Goal: Information Seeking & Learning: Learn about a topic

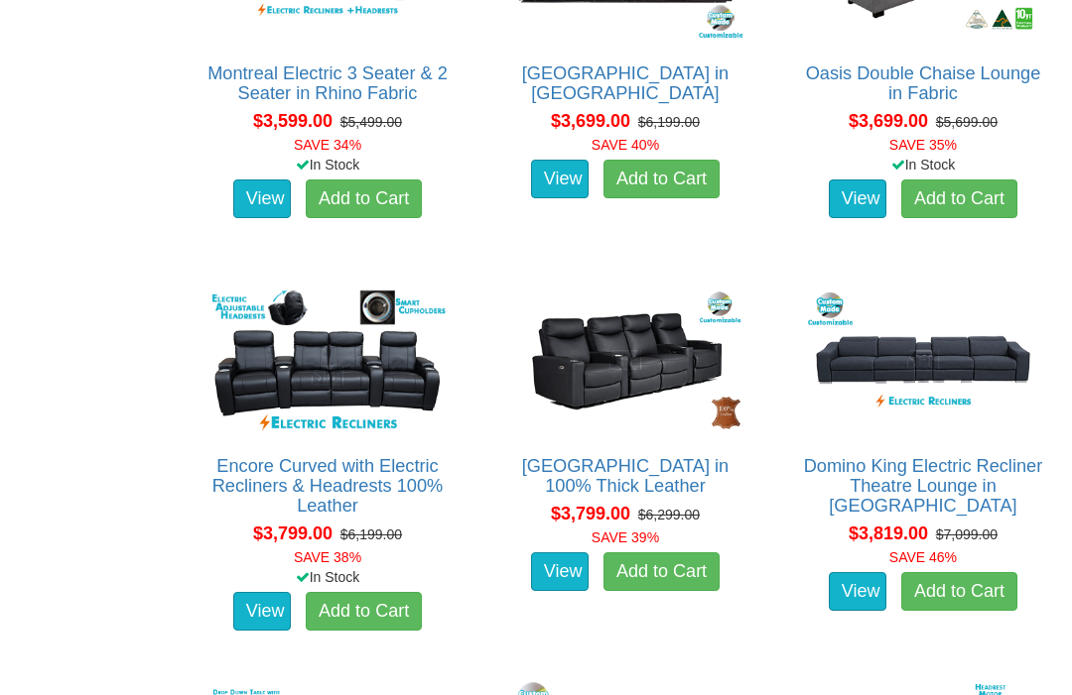
scroll to position [3855, 0]
click at [355, 481] on link "Encore Curved with Electric Recliners & Headrests 100% Leather" at bounding box center [327, 486] width 231 height 60
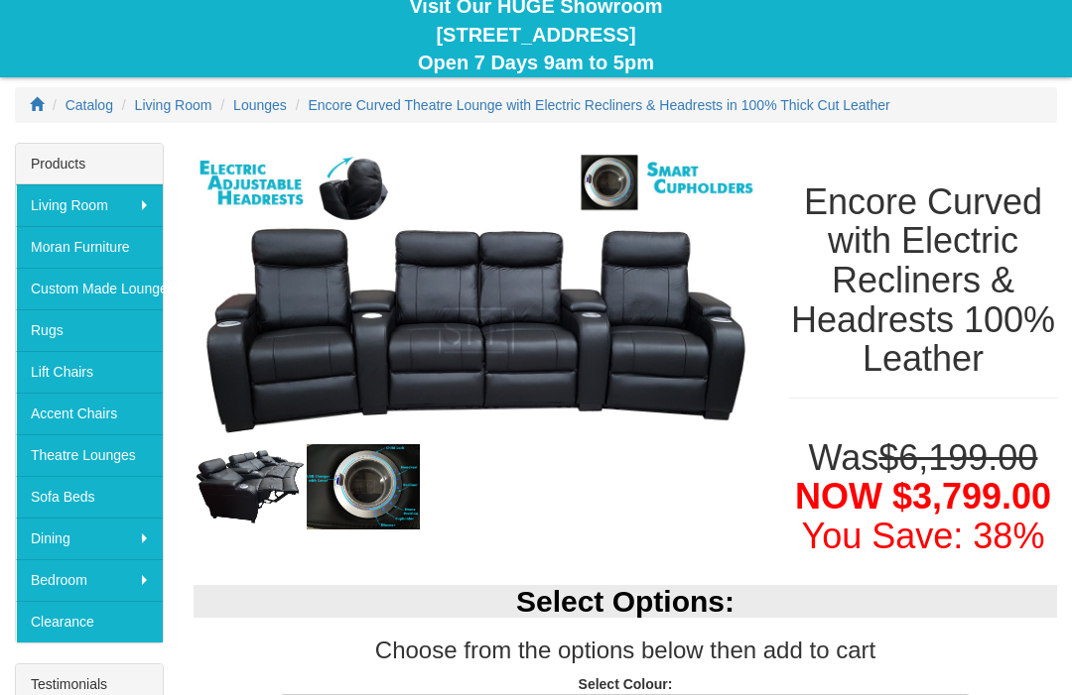
scroll to position [197, 0]
click at [236, 493] on img at bounding box center [249, 486] width 113 height 76
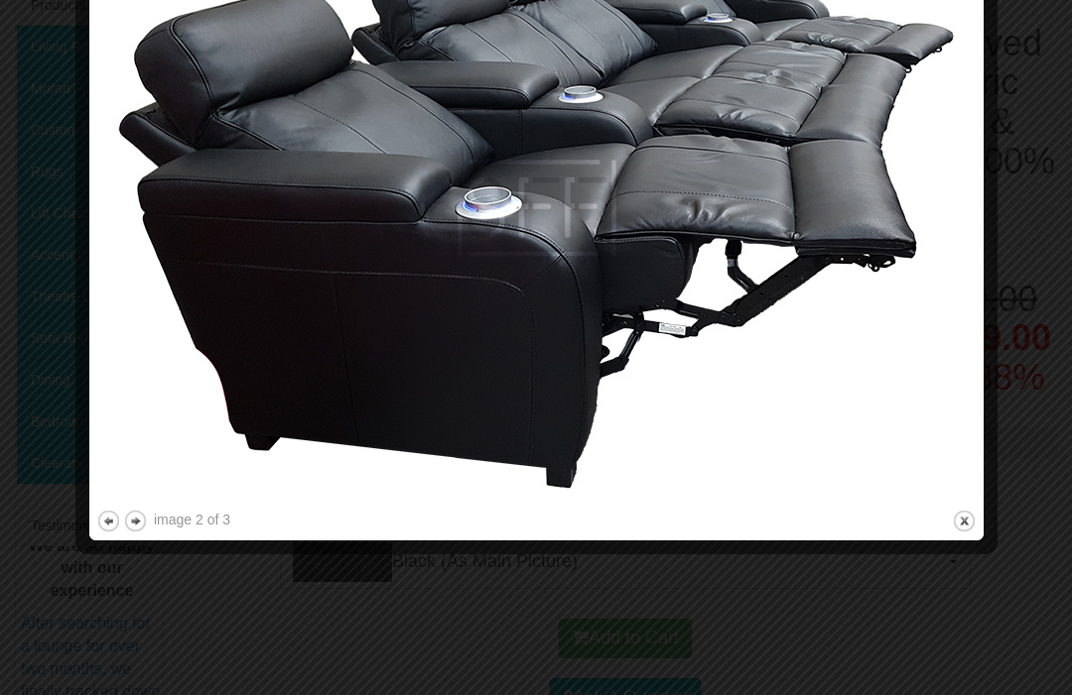
click at [138, 515] on button "next" at bounding box center [135, 522] width 25 height 25
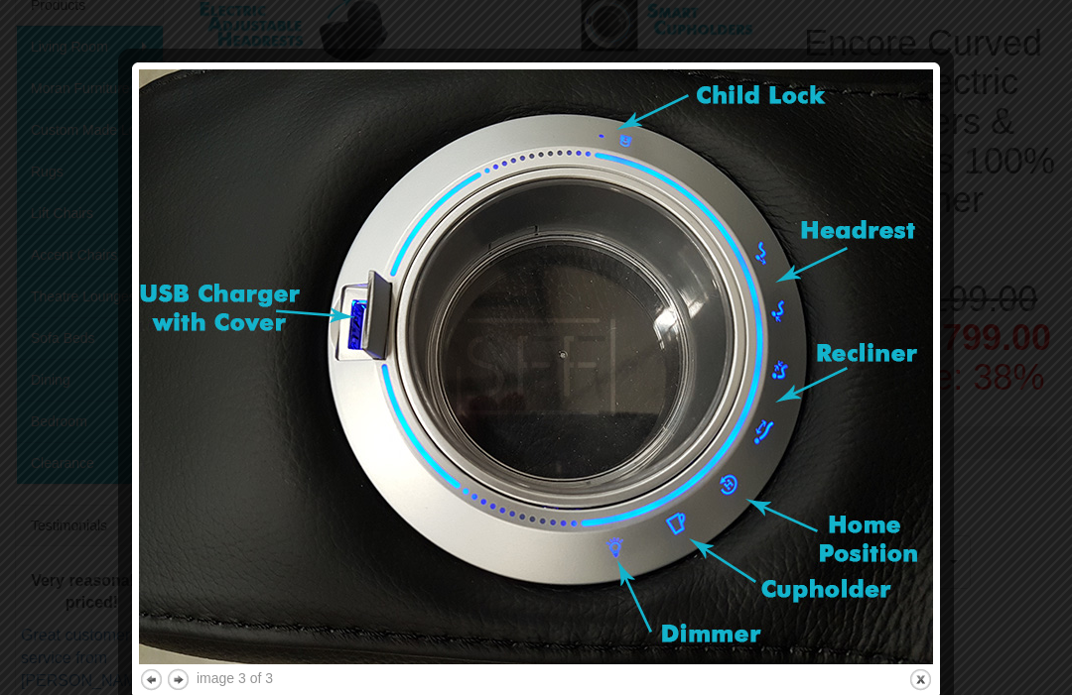
click at [924, 681] on button "close" at bounding box center [920, 680] width 25 height 25
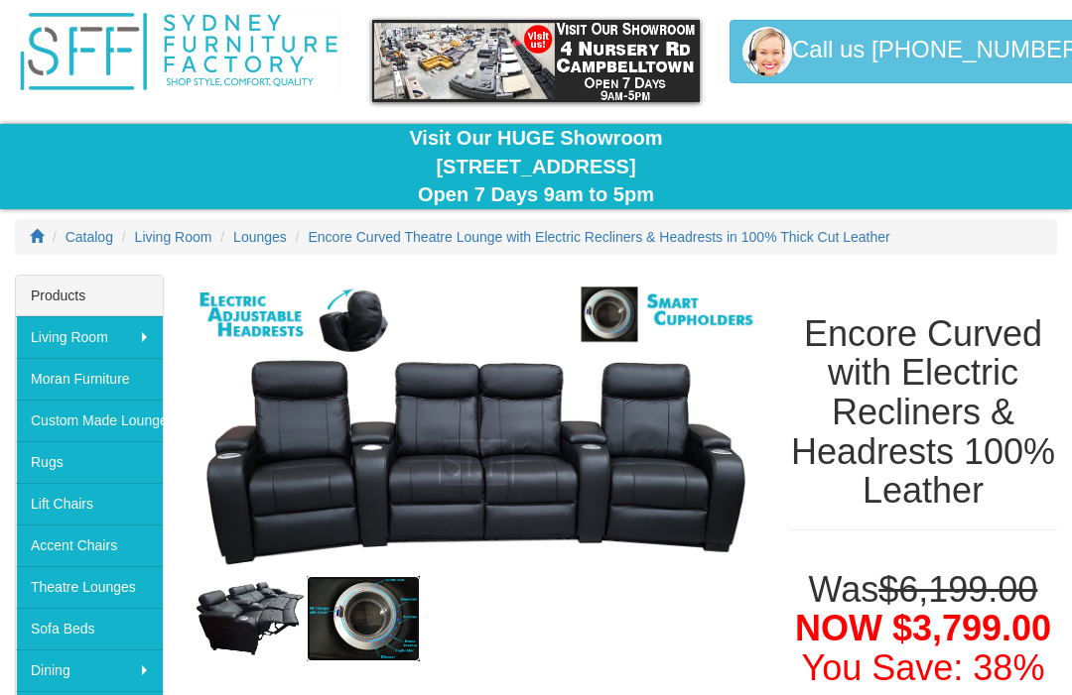
scroll to position [65, 0]
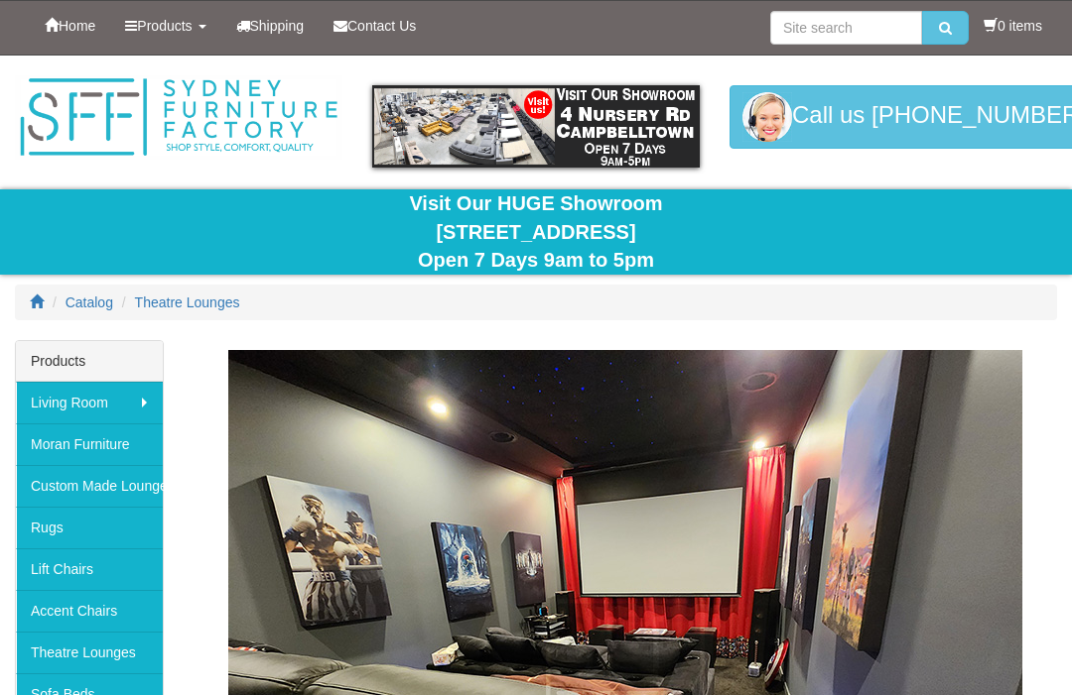
scroll to position [3921, 0]
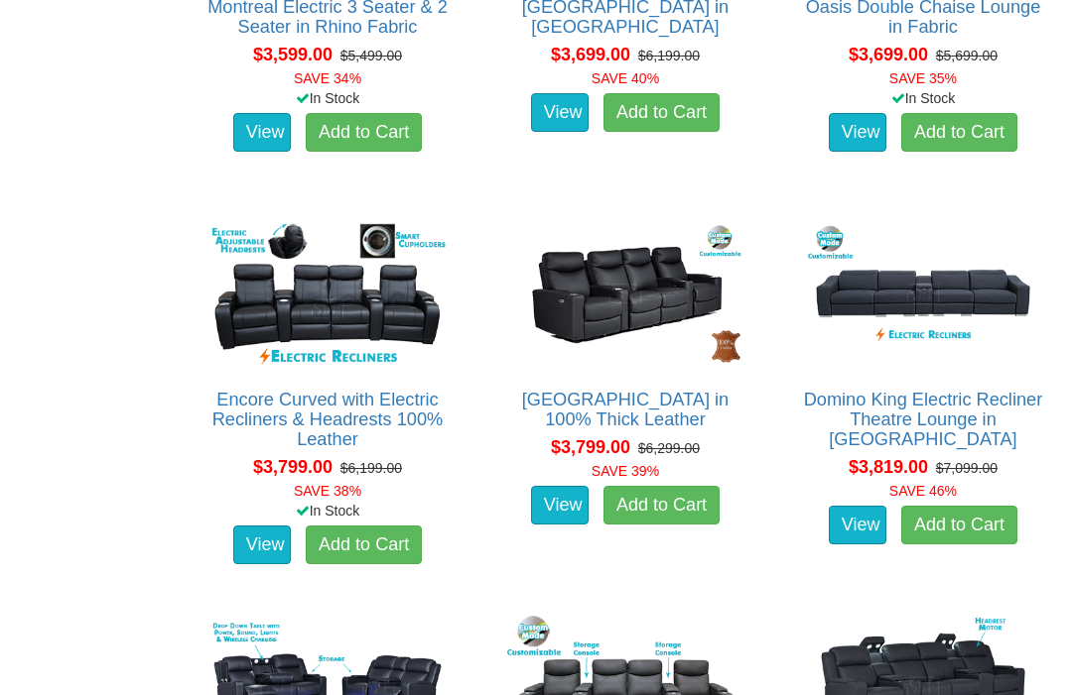
click at [634, 342] on img at bounding box center [625, 294] width 246 height 152
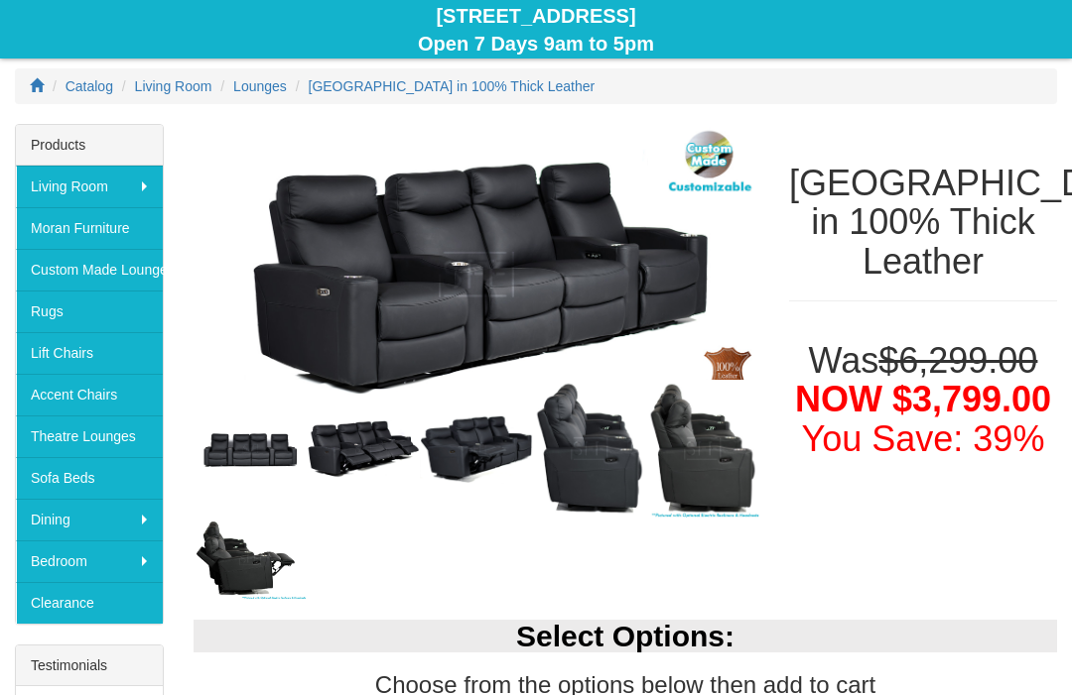
click at [364, 449] on img at bounding box center [363, 451] width 113 height 58
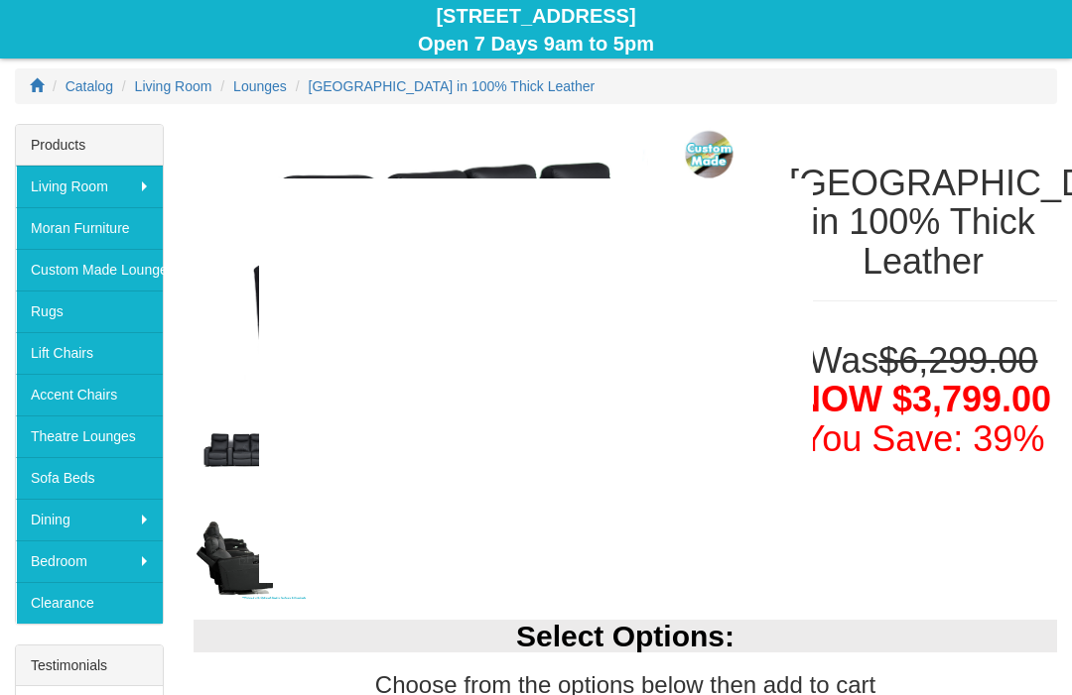
scroll to position [216, 0]
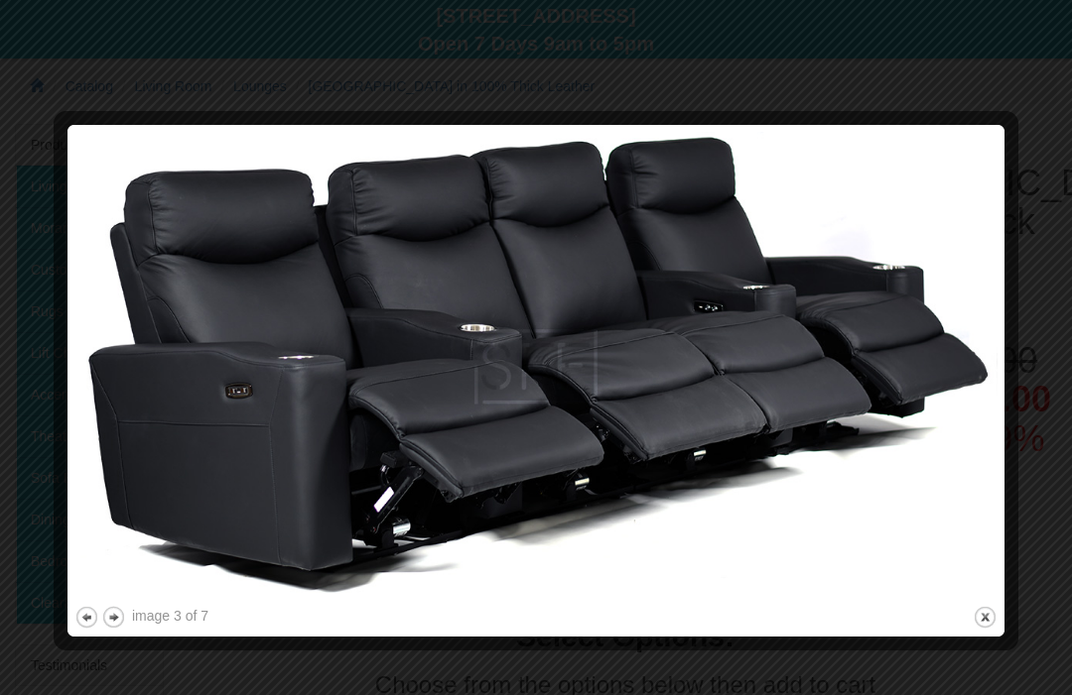
click at [74, 627] on button "previous" at bounding box center [86, 617] width 25 height 25
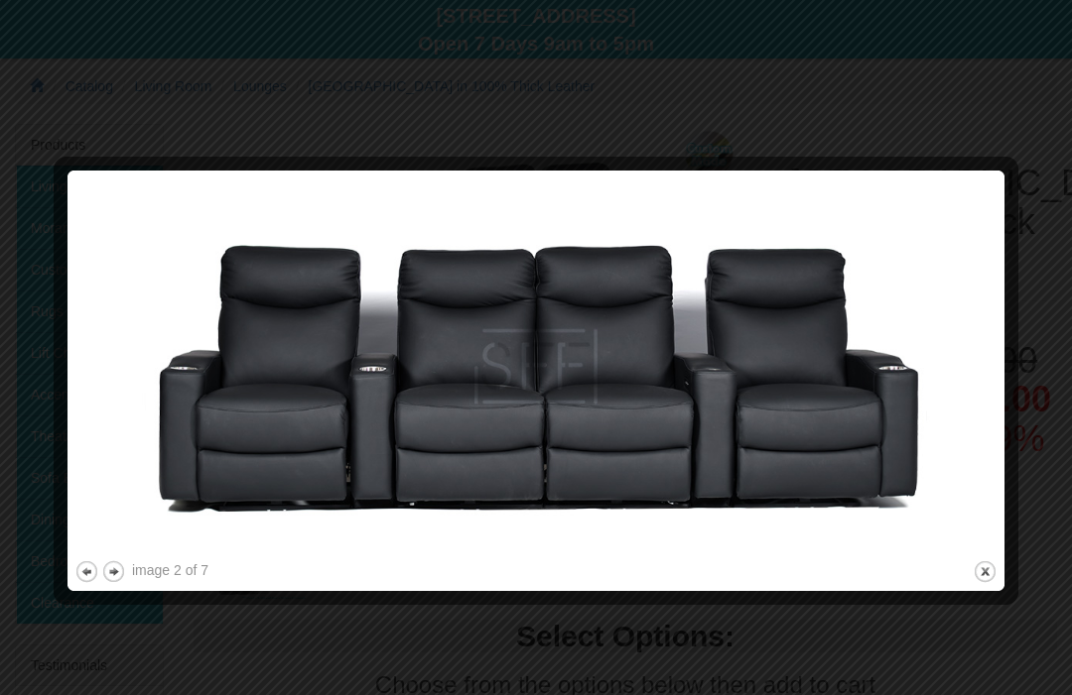
click at [98, 567] on button "previous" at bounding box center [86, 572] width 25 height 25
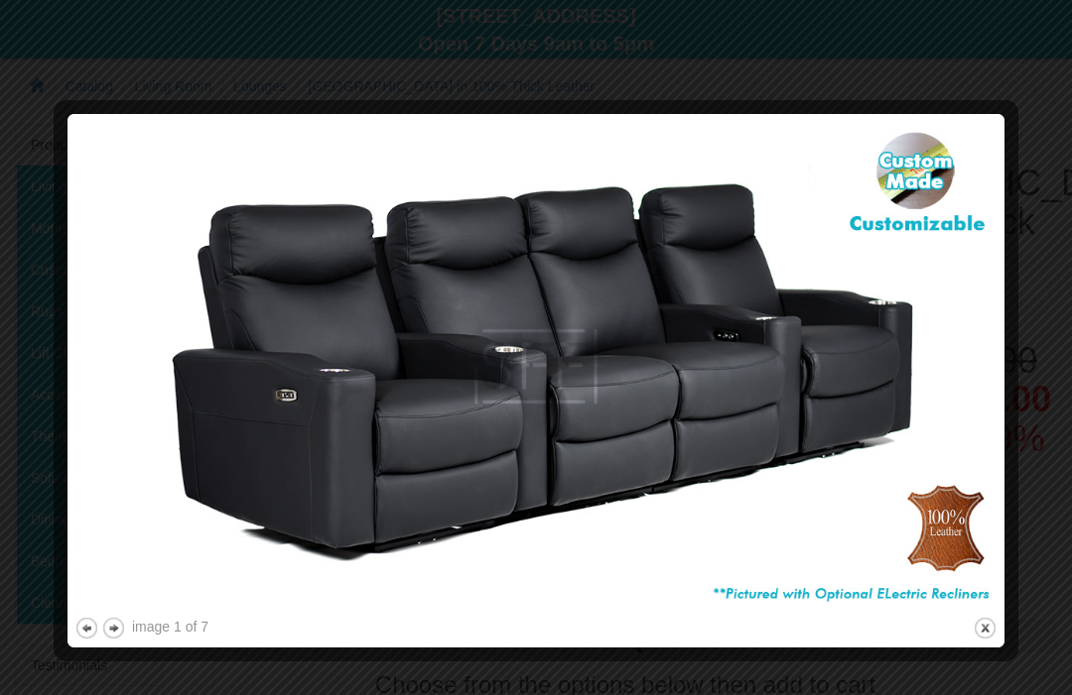
click at [81, 626] on button "previous" at bounding box center [86, 628] width 25 height 25
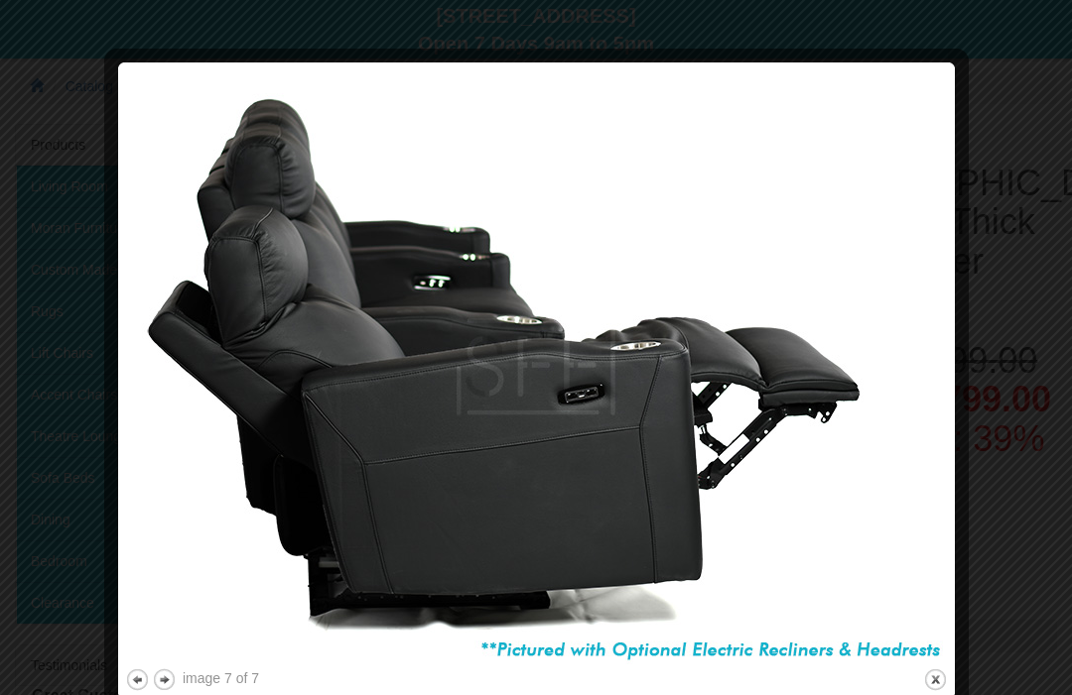
click at [935, 680] on button "close" at bounding box center [935, 680] width 25 height 25
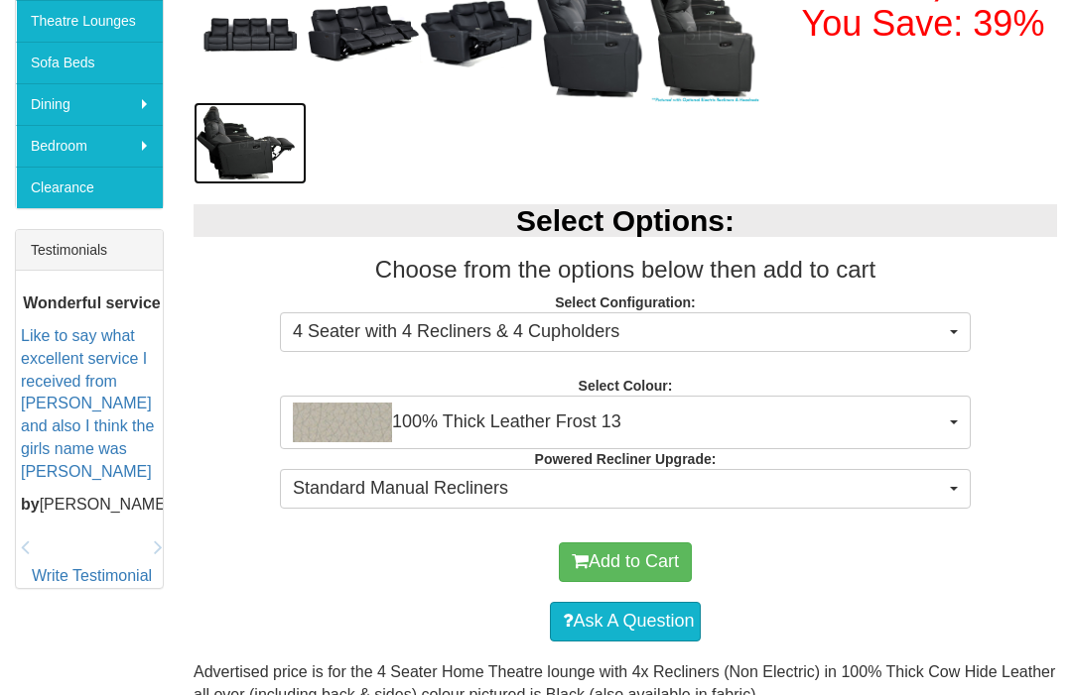
scroll to position [632, 0]
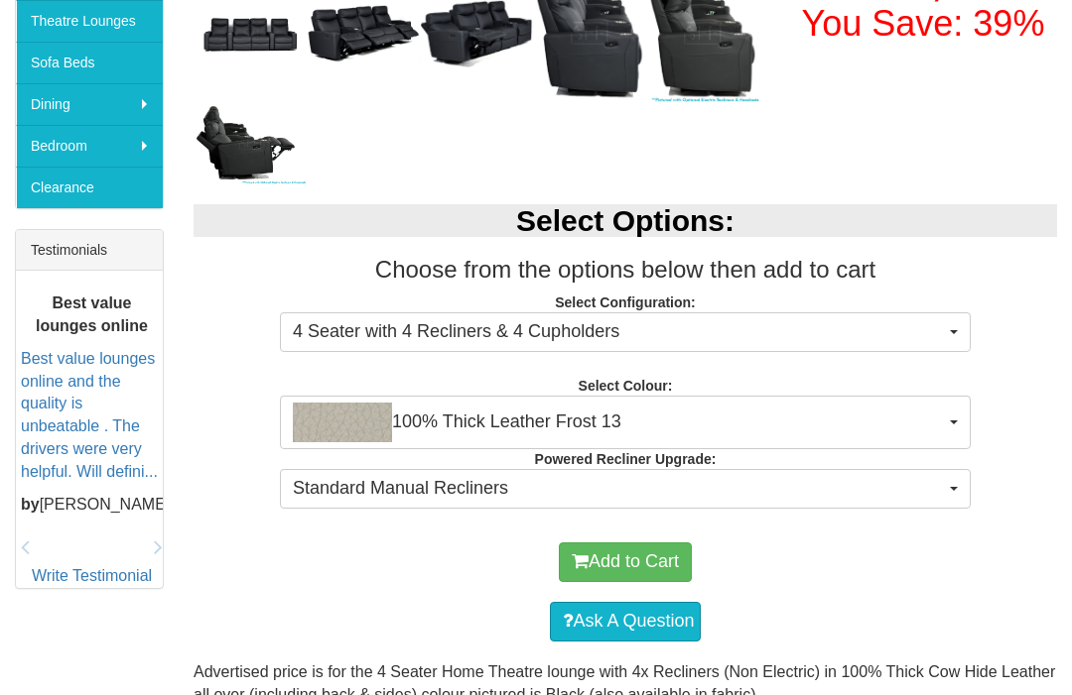
click at [953, 500] on button "Standard Manual Recliners" at bounding box center [625, 489] width 691 height 40
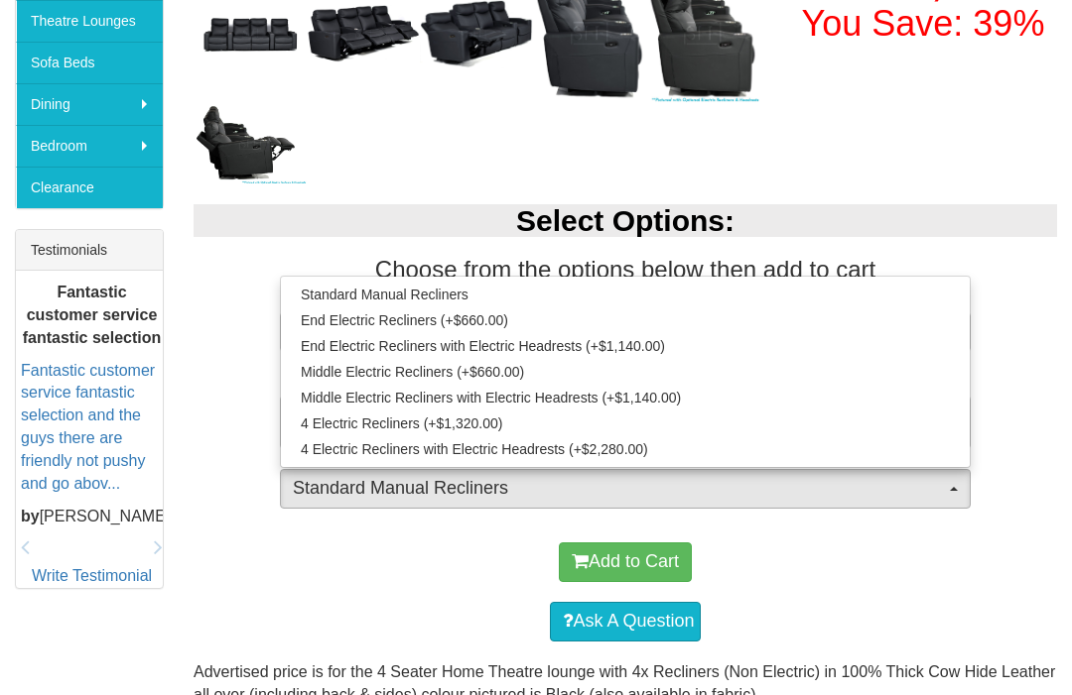
click at [989, 565] on div at bounding box center [536, 347] width 1072 height 695
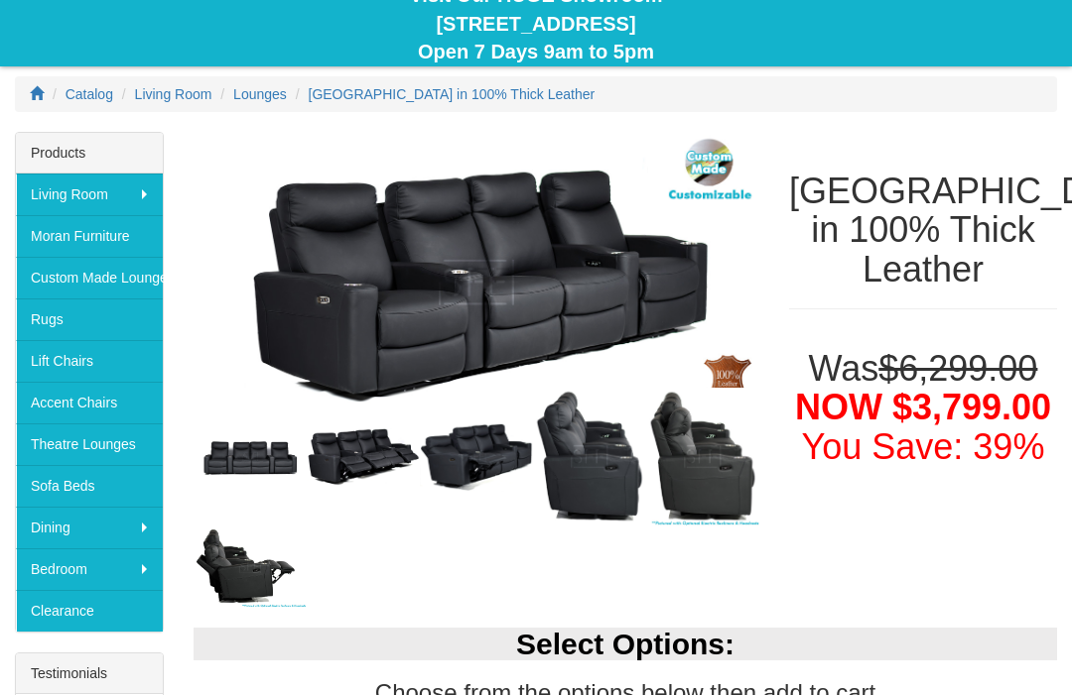
scroll to position [199, 0]
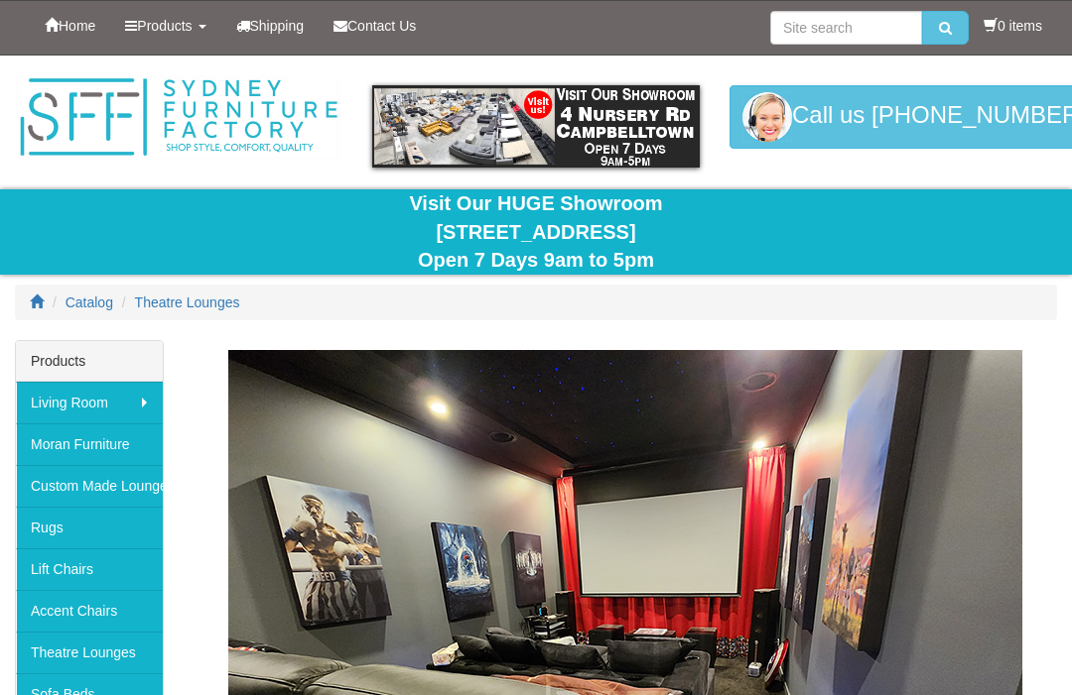
scroll to position [3921, 0]
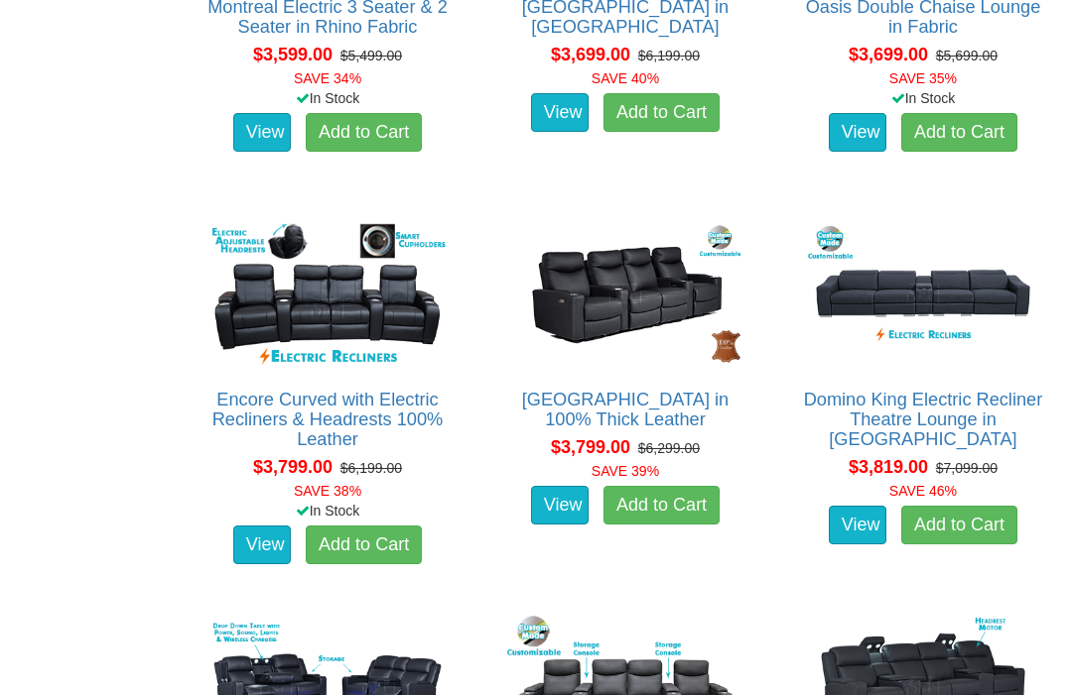
click at [293, 352] on img at bounding box center [327, 294] width 246 height 152
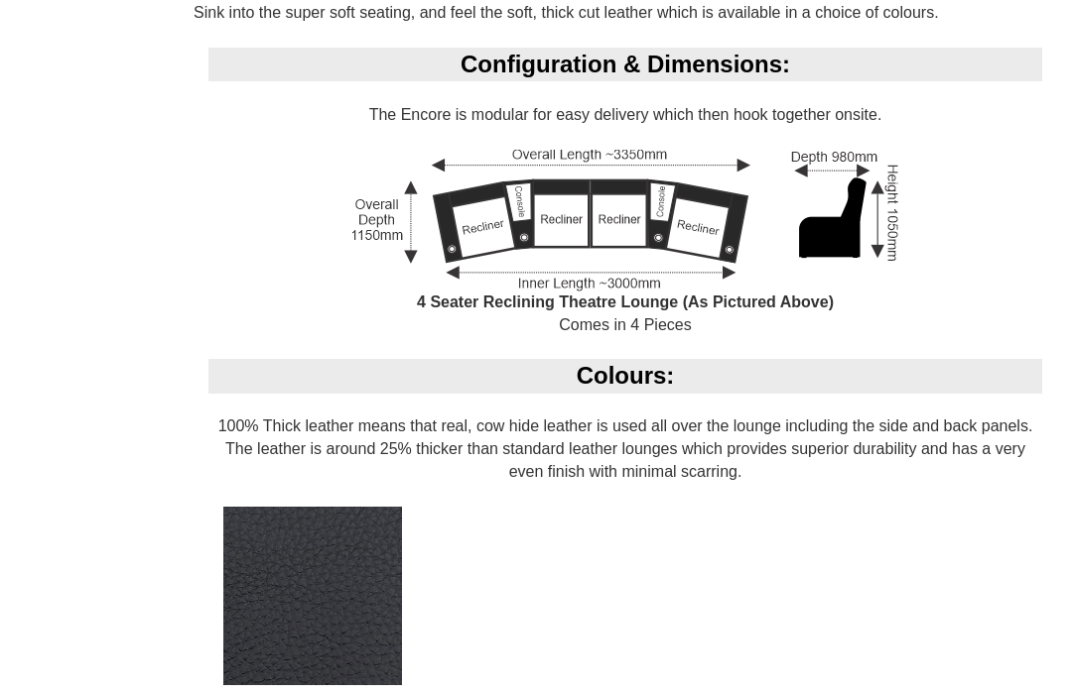
scroll to position [1307, 0]
